Goal: Task Accomplishment & Management: Complete application form

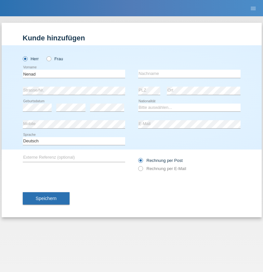
type input "Nenad"
click at [189, 74] on input "text" at bounding box center [189, 74] width 102 height 8
type input "Antic"
select select "CH"
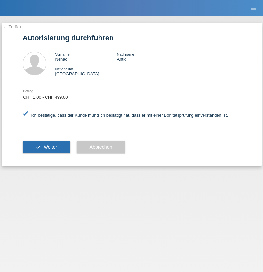
select select "1"
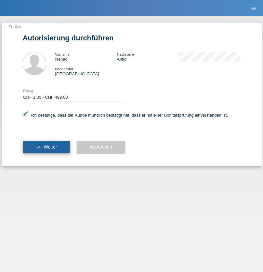
click at [46, 147] on span "Weiter" at bounding box center [50, 146] width 13 height 5
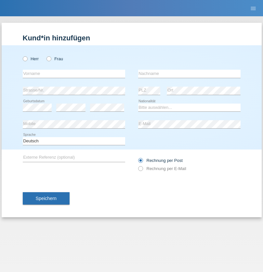
radio input "true"
click at [74, 74] on input "text" at bounding box center [74, 74] width 102 height 8
type input "Zenun"
click at [189, 74] on input "text" at bounding box center [189, 74] width 102 height 8
type input "Ajdari"
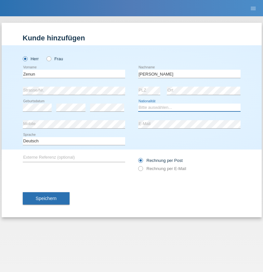
select select "SI"
select select "C"
select select "20"
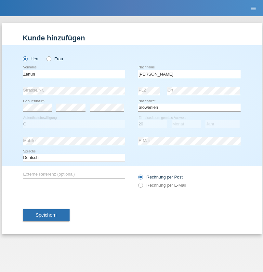
select select "07"
select select "2013"
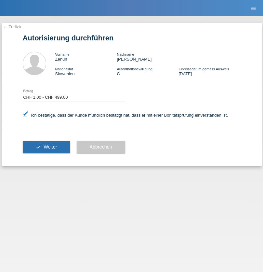
select select "1"
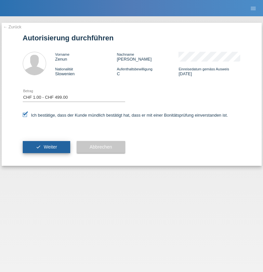
click at [46, 147] on span "Weiter" at bounding box center [50, 146] width 13 height 5
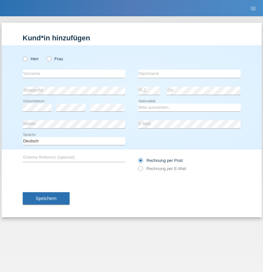
radio input "true"
click at [74, 74] on input "text" at bounding box center [74, 74] width 102 height 8
type input "Southavone"
click at [189, 74] on input "text" at bounding box center [189, 74] width 102 height 8
type input "Duoangmanith"
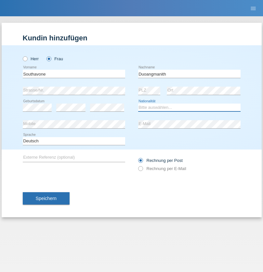
select select "LA"
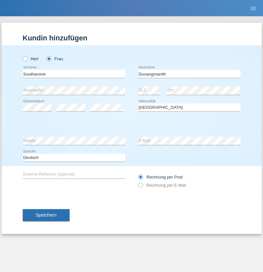
select select "C"
select select "17"
select select "10"
select select "2017"
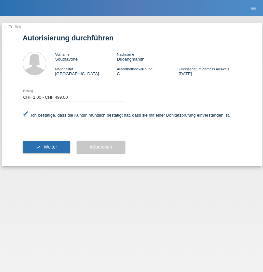
select select "1"
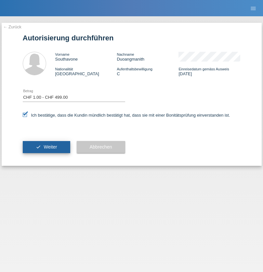
click at [46, 147] on span "Weiter" at bounding box center [50, 146] width 13 height 5
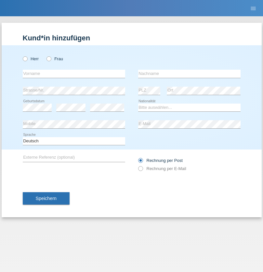
radio input "true"
click at [74, 74] on input "text" at bounding box center [74, 74] width 102 height 8
type input "Diaconu"
click at [189, 74] on input "text" at bounding box center [189, 74] width 102 height 8
type input "Gabriel-Daniel"
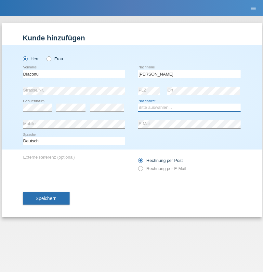
select select "RO"
select select "C"
select select "10"
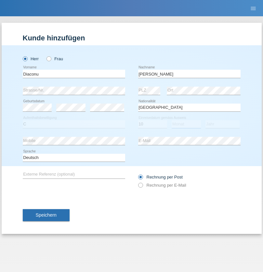
select select "04"
select select "2021"
